Goal: Information Seeking & Learning: Learn about a topic

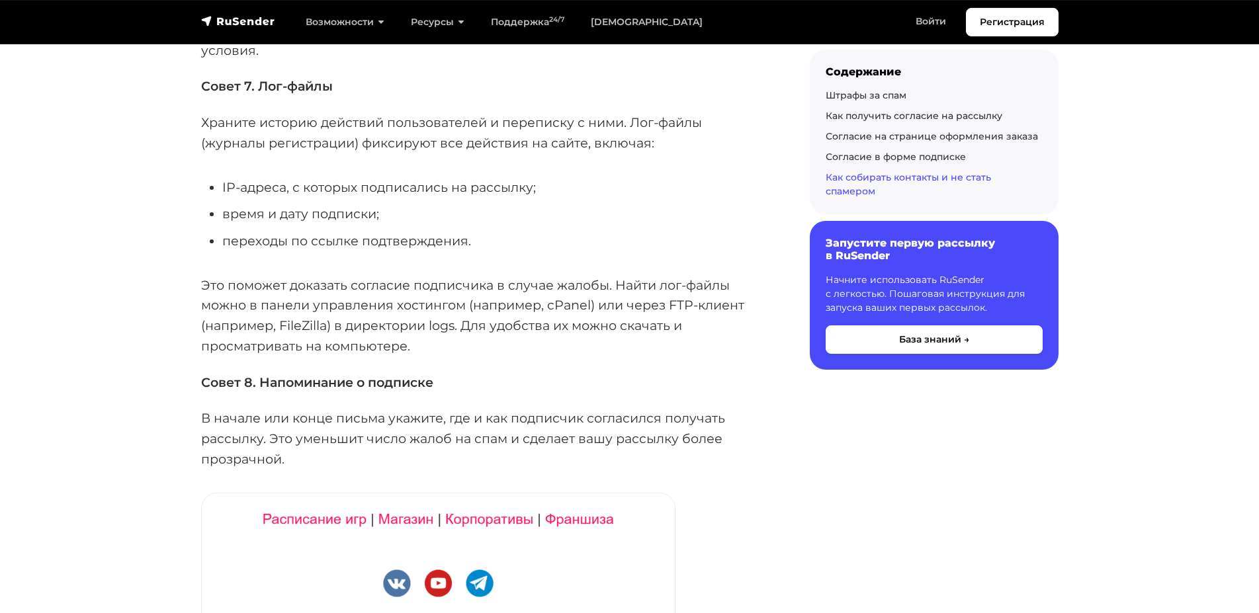
scroll to position [4792, 0]
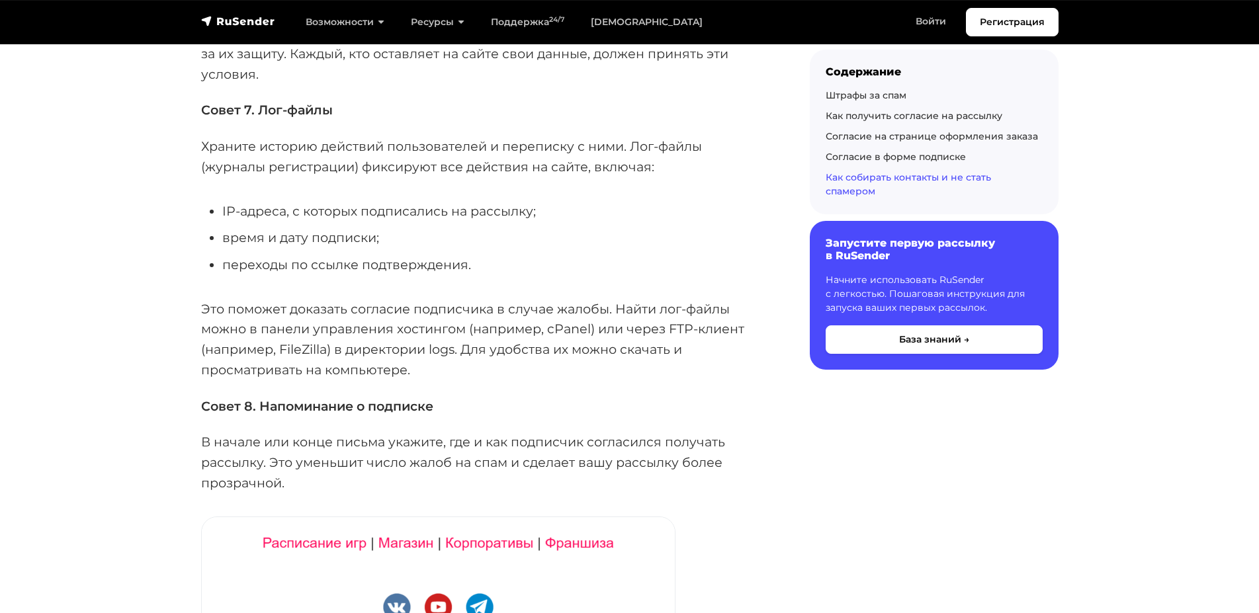
drag, startPoint x: 216, startPoint y: 208, endPoint x: 404, endPoint y: 257, distance: 194.2
click at [401, 257] on ul "IP-адреса, с которых подписались на рассылку; время и дату подписки; переходы п…" at bounding box center [484, 238] width 566 height 74
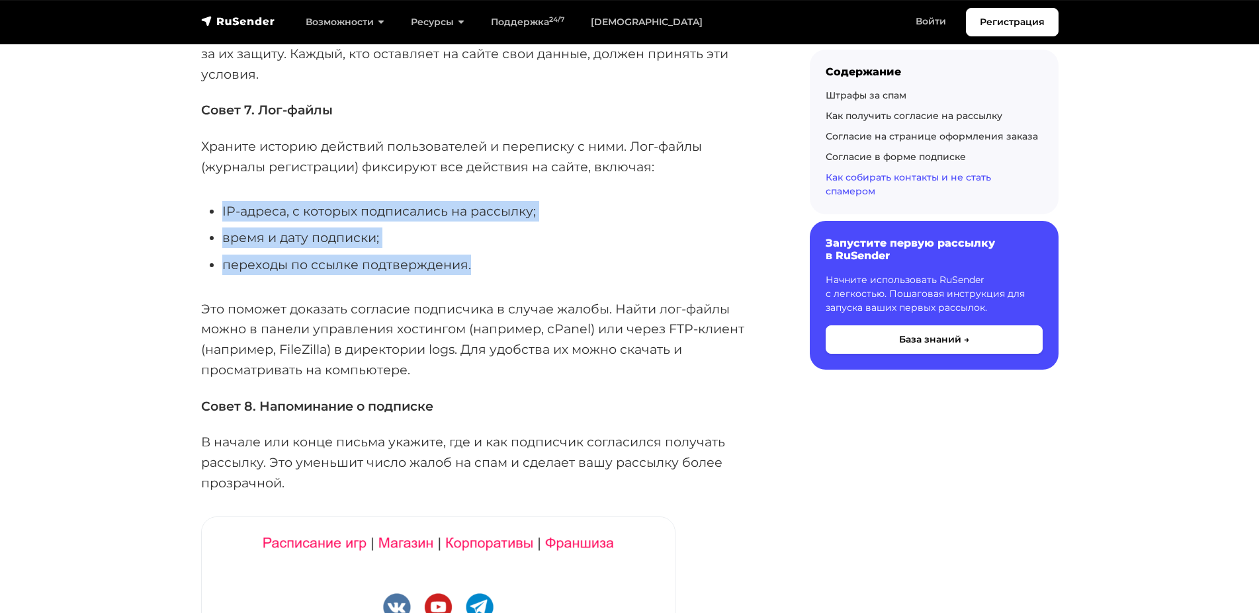
drag, startPoint x: 481, startPoint y: 274, endPoint x: 190, endPoint y: 212, distance: 297.6
copy ul "IP-адреса, с которых подписались на рассылку; время и дату подписки; переходы п…"
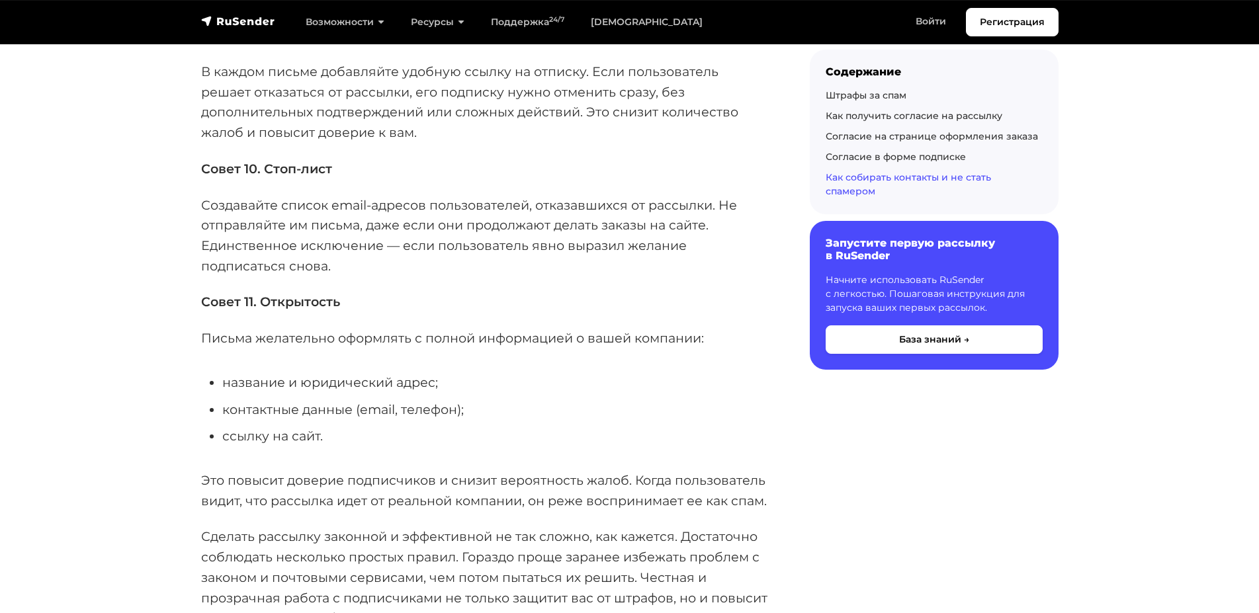
scroll to position [5534, 0]
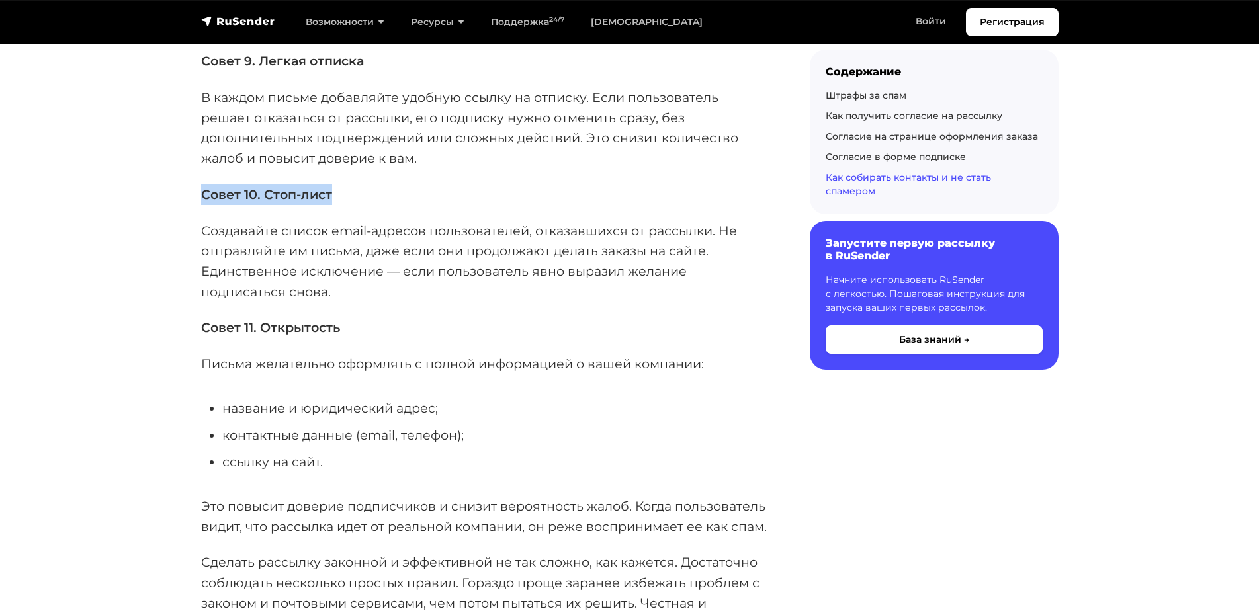
drag, startPoint x: 427, startPoint y: 190, endPoint x: 200, endPoint y: 188, distance: 226.3
click at [285, 195] on strong "Совет 10. Стоп-лист" at bounding box center [266, 195] width 131 height 16
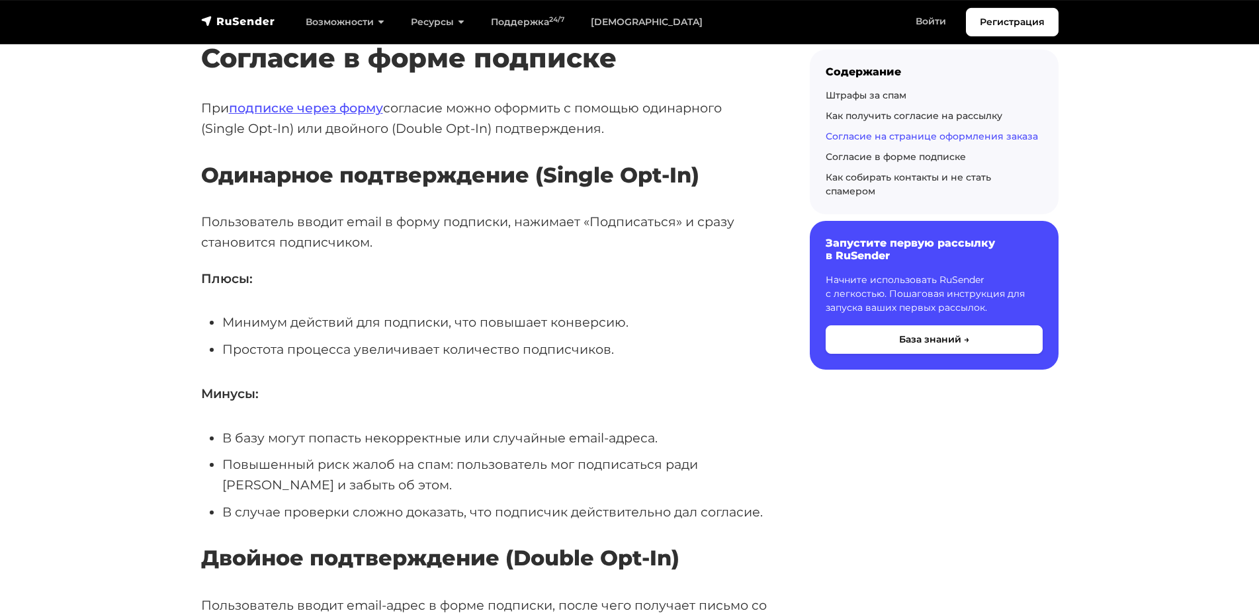
scroll to position [2362, 0]
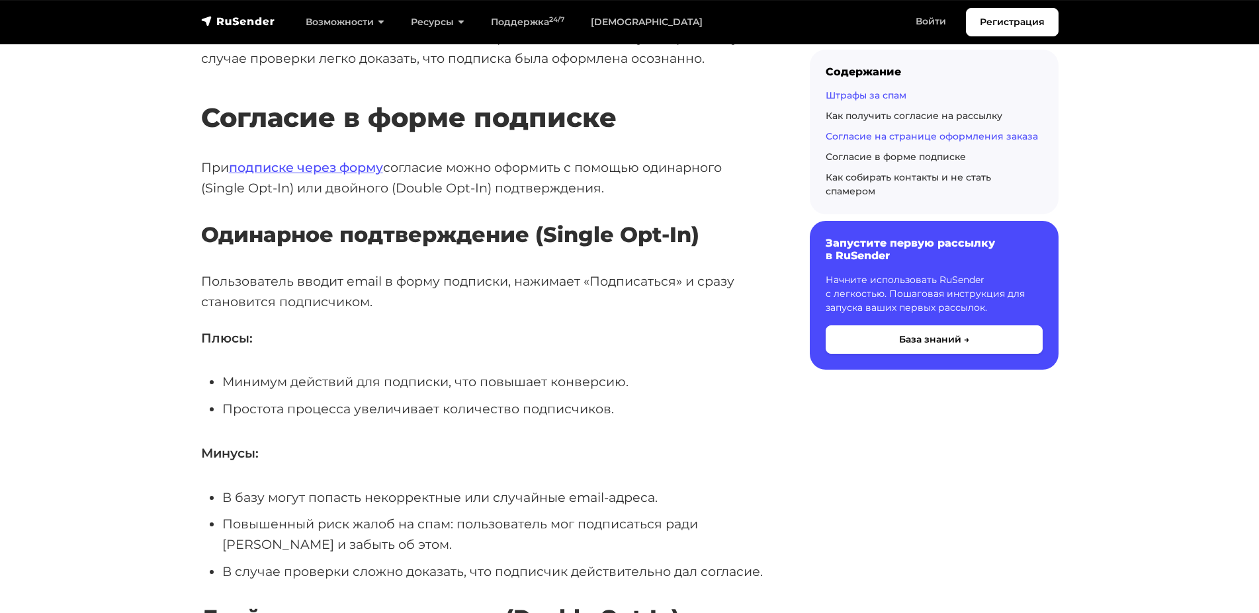
click at [860, 97] on link "Штрафы за спам" at bounding box center [866, 95] width 81 height 12
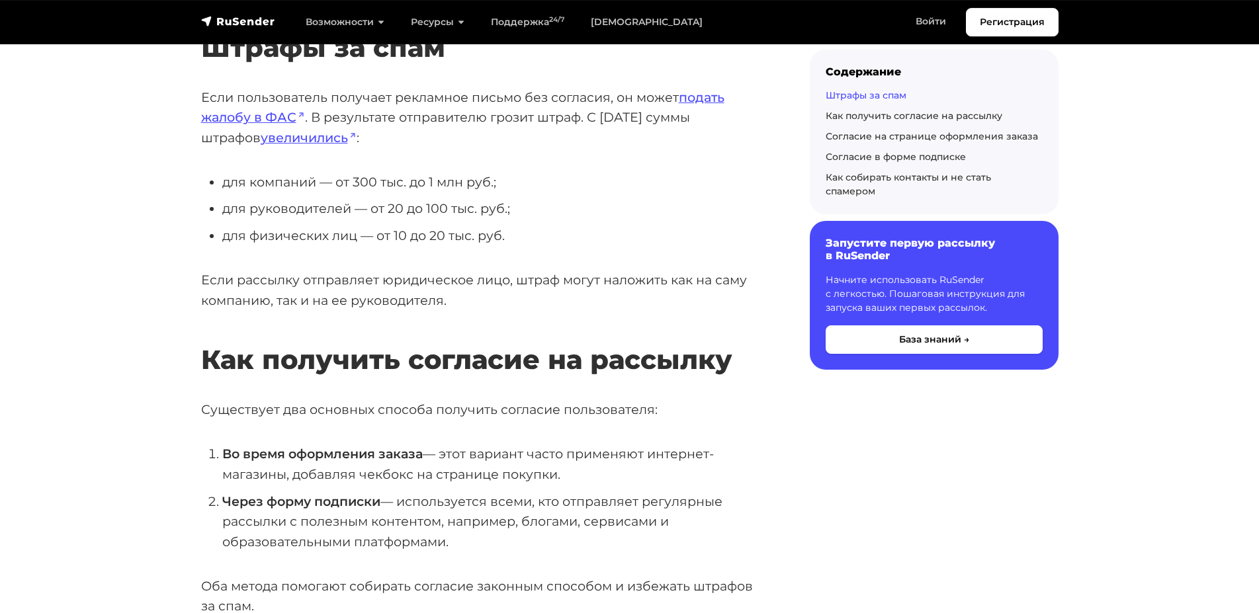
scroll to position [367, 0]
